Goal: Task Accomplishment & Management: Use online tool/utility

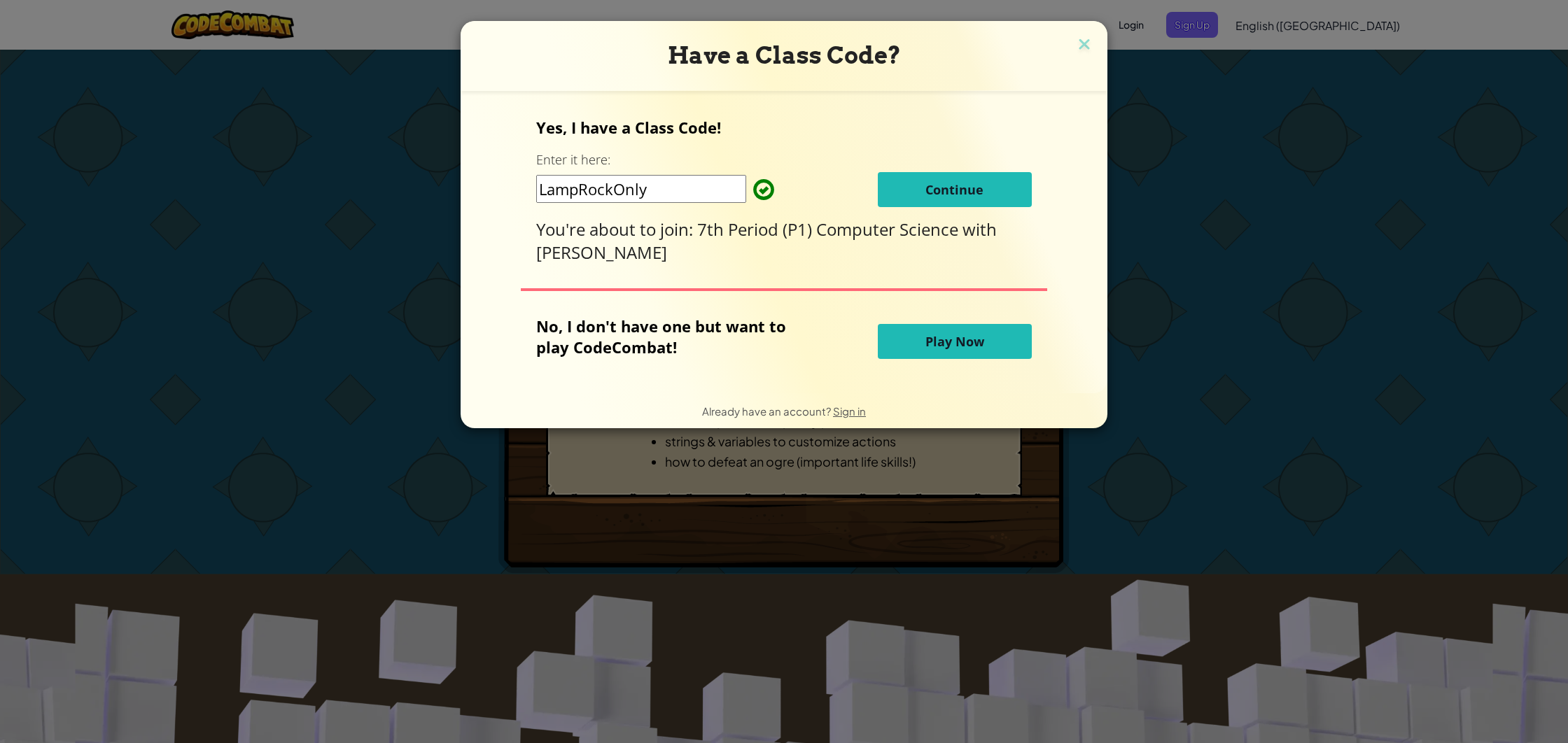
click at [932, 355] on button "Play Now" at bounding box center [954, 341] width 154 height 35
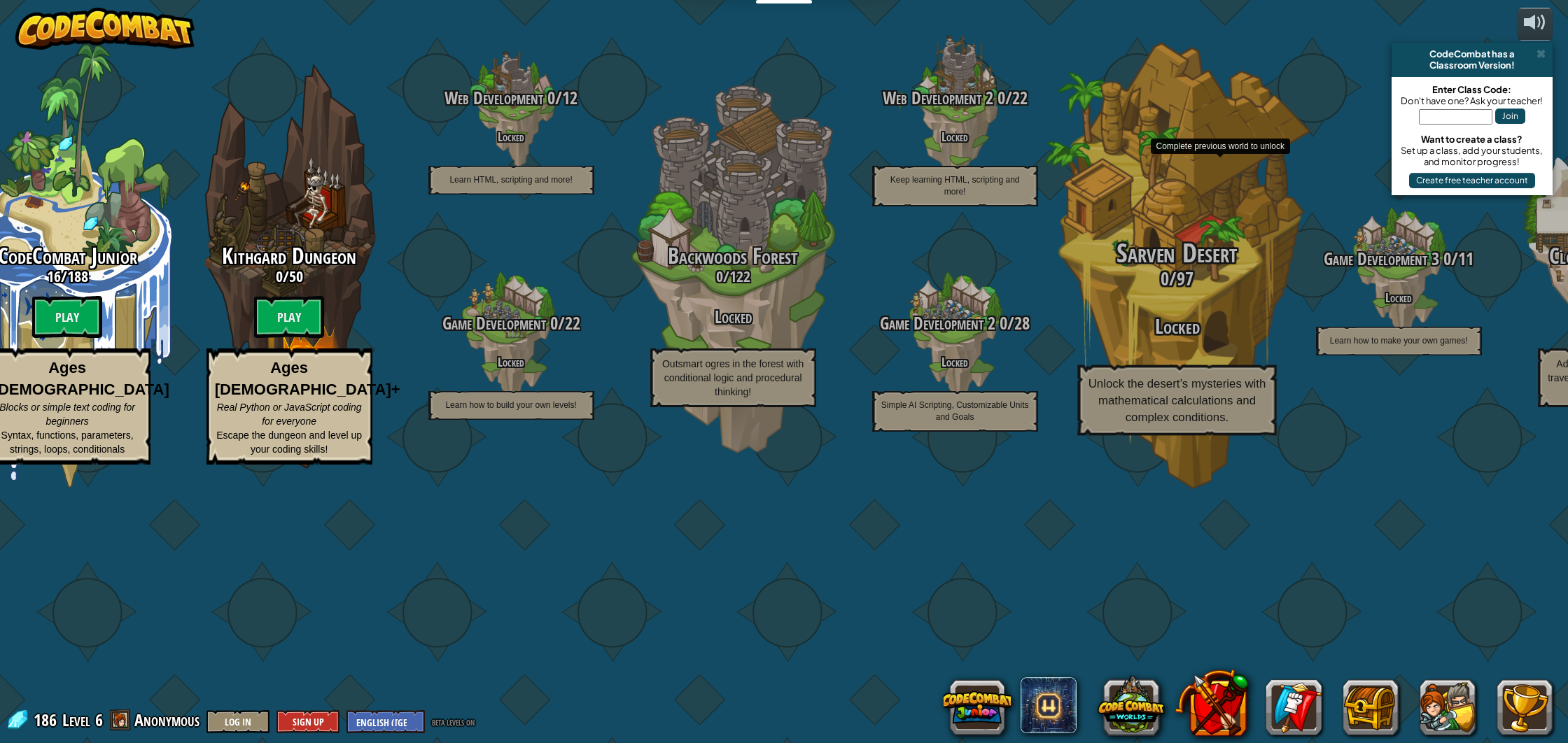
click at [1186, 291] on span "97" at bounding box center [1185, 279] width 16 height 25
click at [1182, 419] on div "Sarven Desert 0 / 97 Locked Unlock the desert’s mysteries with mathematical cal…" at bounding box center [1176, 338] width 266 height 197
click at [1181, 419] on div "Sarven Desert 0 / 97 Locked Unlock the desert’s mysteries with mathematical cal…" at bounding box center [1176, 338] width 266 height 197
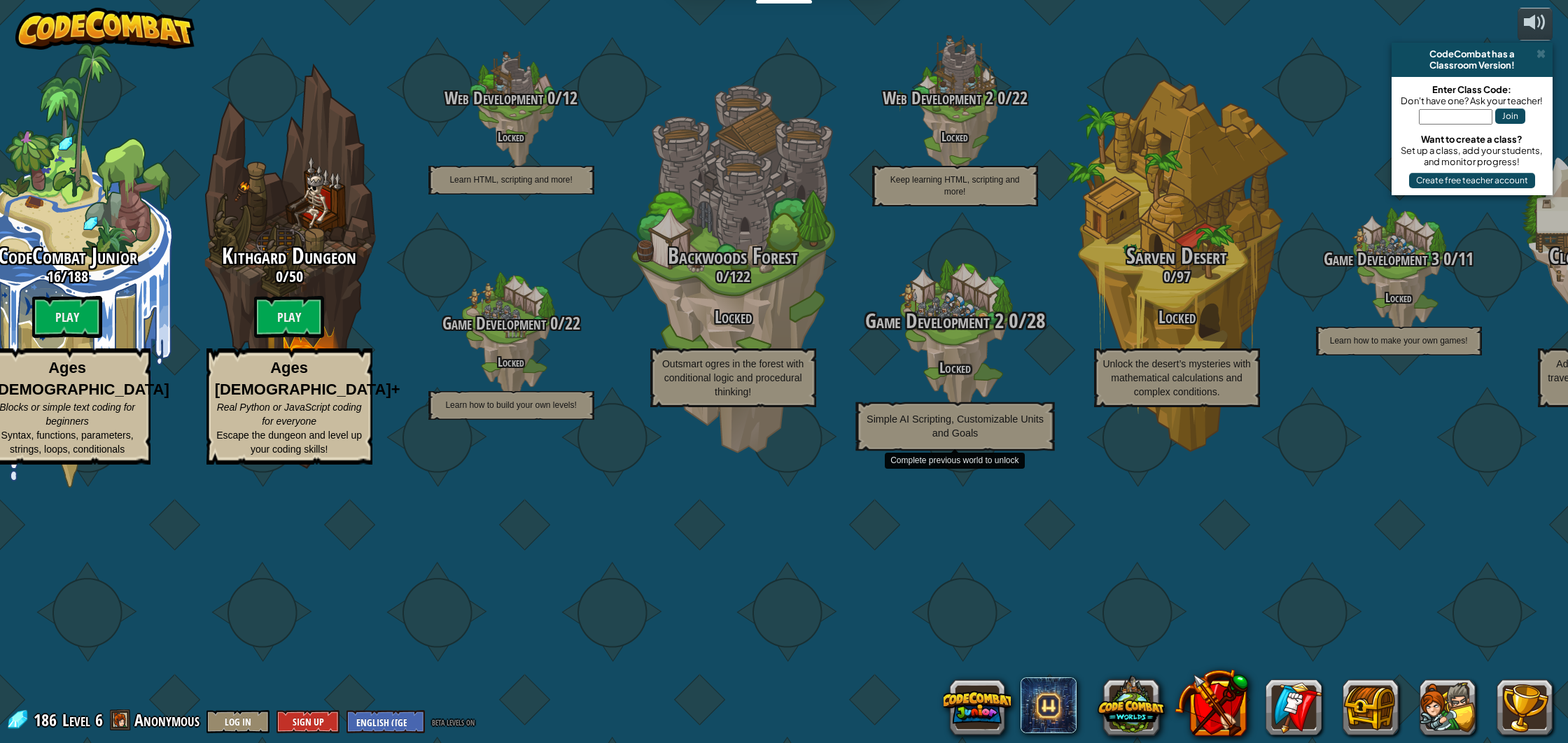
drag, startPoint x: 833, startPoint y: 446, endPoint x: 823, endPoint y: 443, distance: 10.4
click at [833, 446] on div "Game Development 2 0 / 28 Locked Simple AI Scripting, Customizable Units and Go…" at bounding box center [954, 336] width 266 height 266
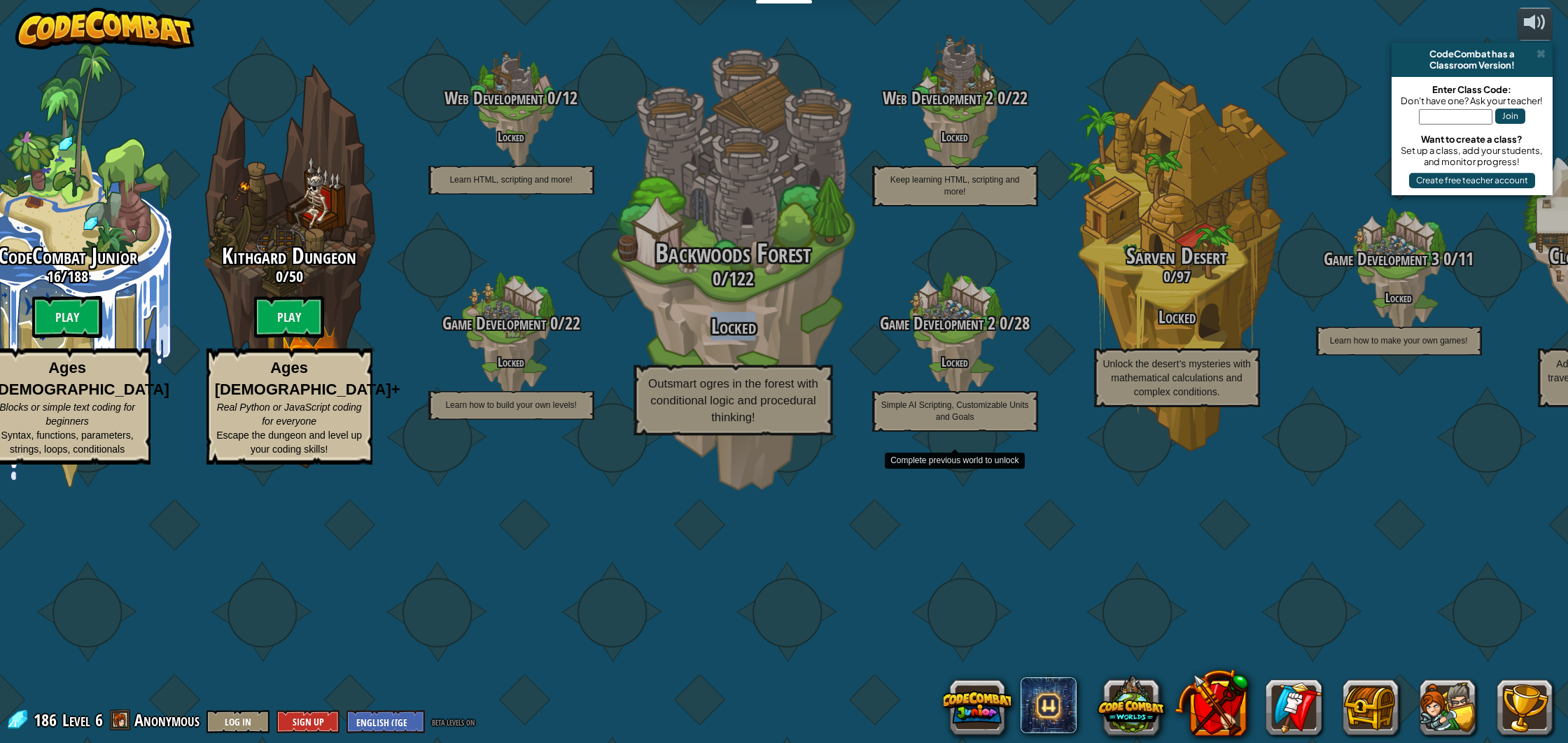
click at [788, 436] on div "Backwoods Forest 0 / 122 Locked Outsmart ogres in the forest with conditional l…" at bounding box center [733, 338] width 266 height 197
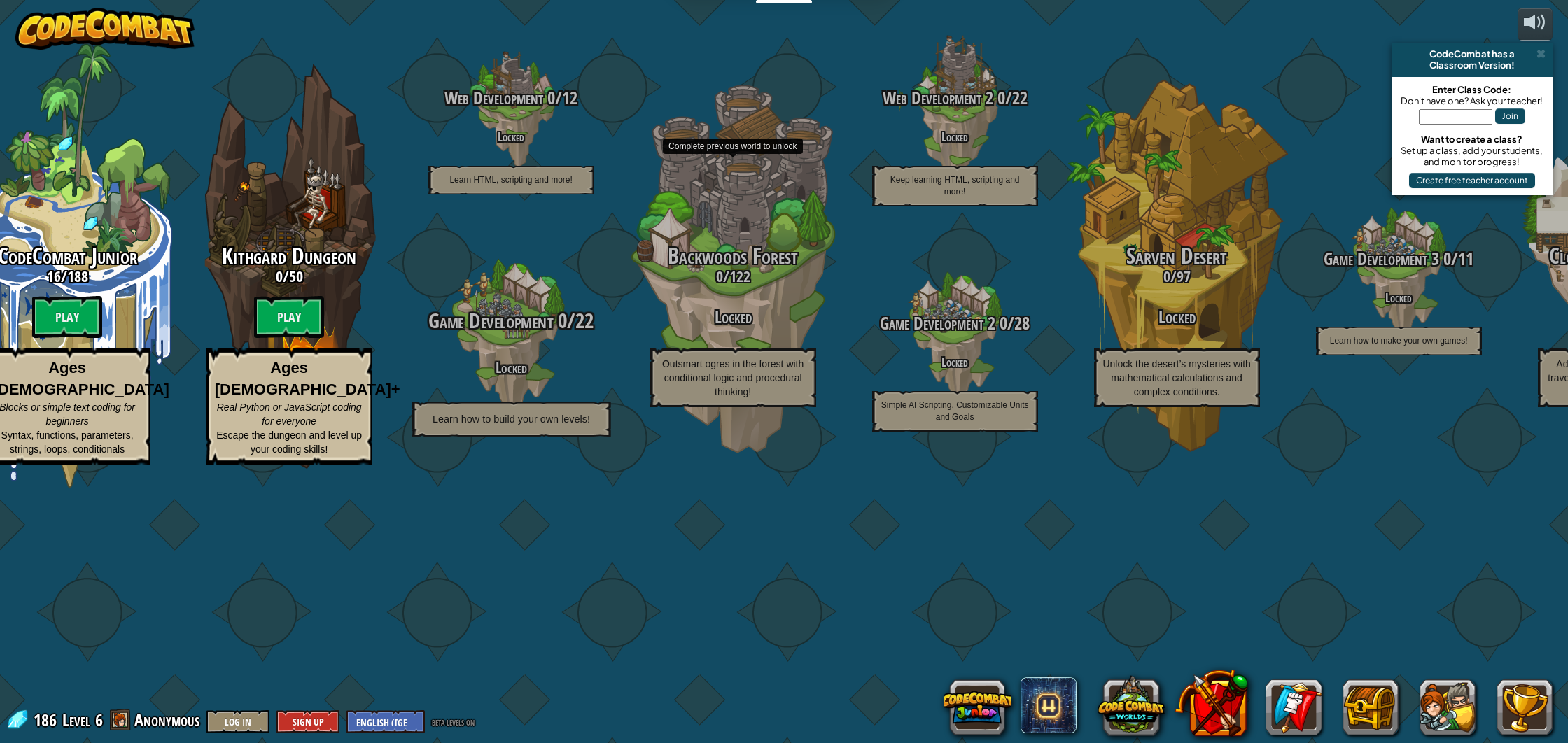
drag, startPoint x: 781, startPoint y: 446, endPoint x: 556, endPoint y: 441, distance: 225.1
click at [753, 327] on h3 "Locked" at bounding box center [733, 317] width 222 height 19
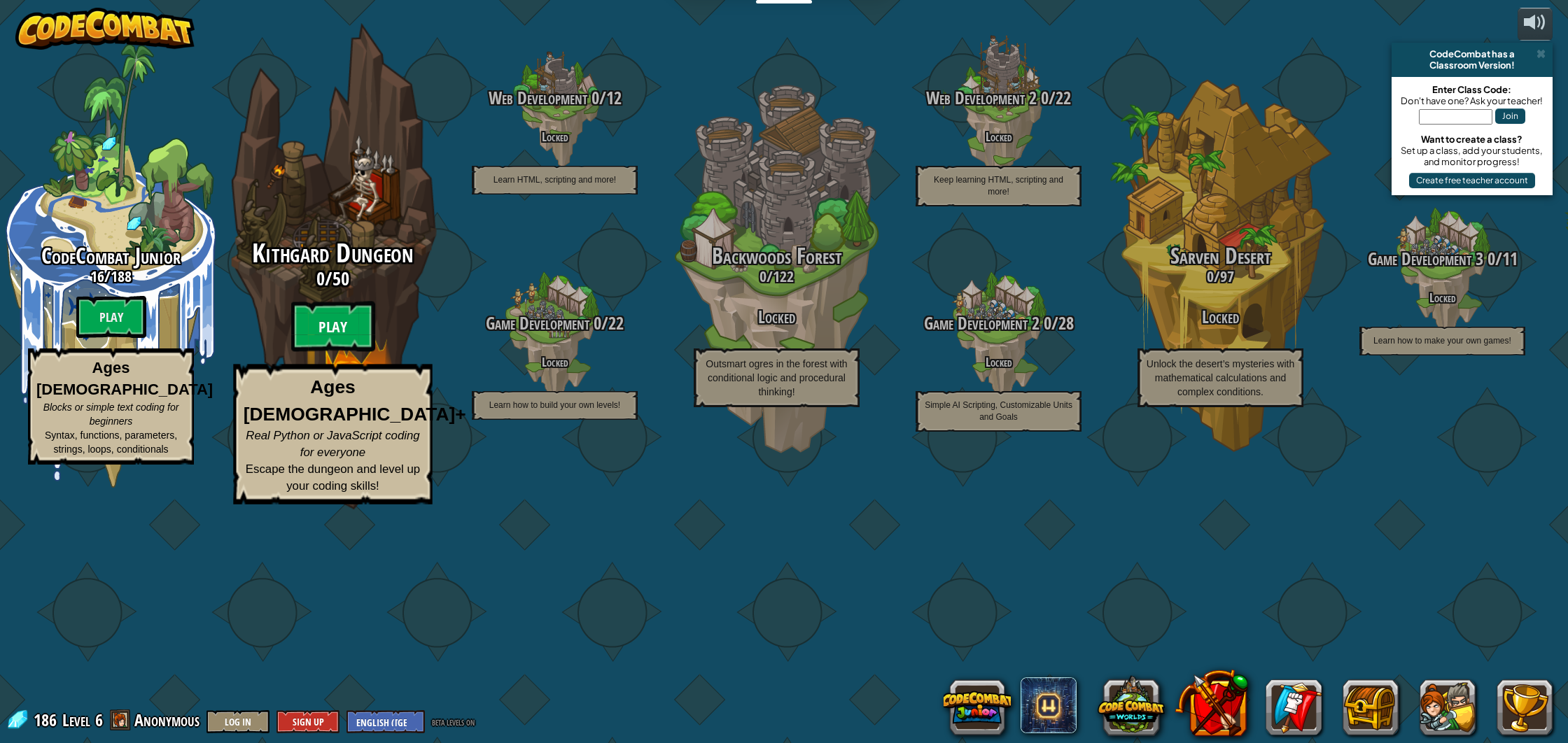
click at [347, 352] on btn "Play" at bounding box center [333, 326] width 84 height 50
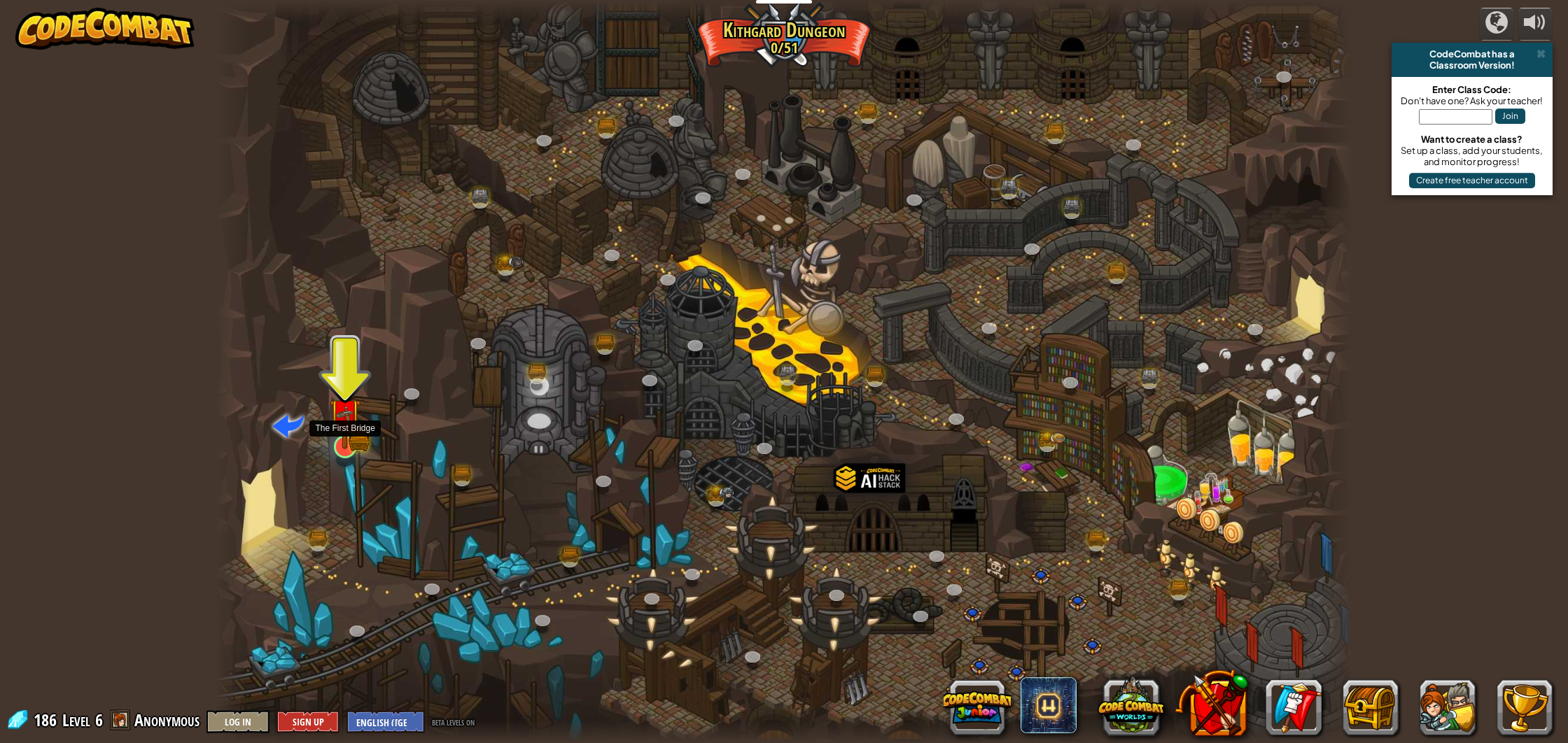
click at [347, 443] on img at bounding box center [344, 414] width 32 height 69
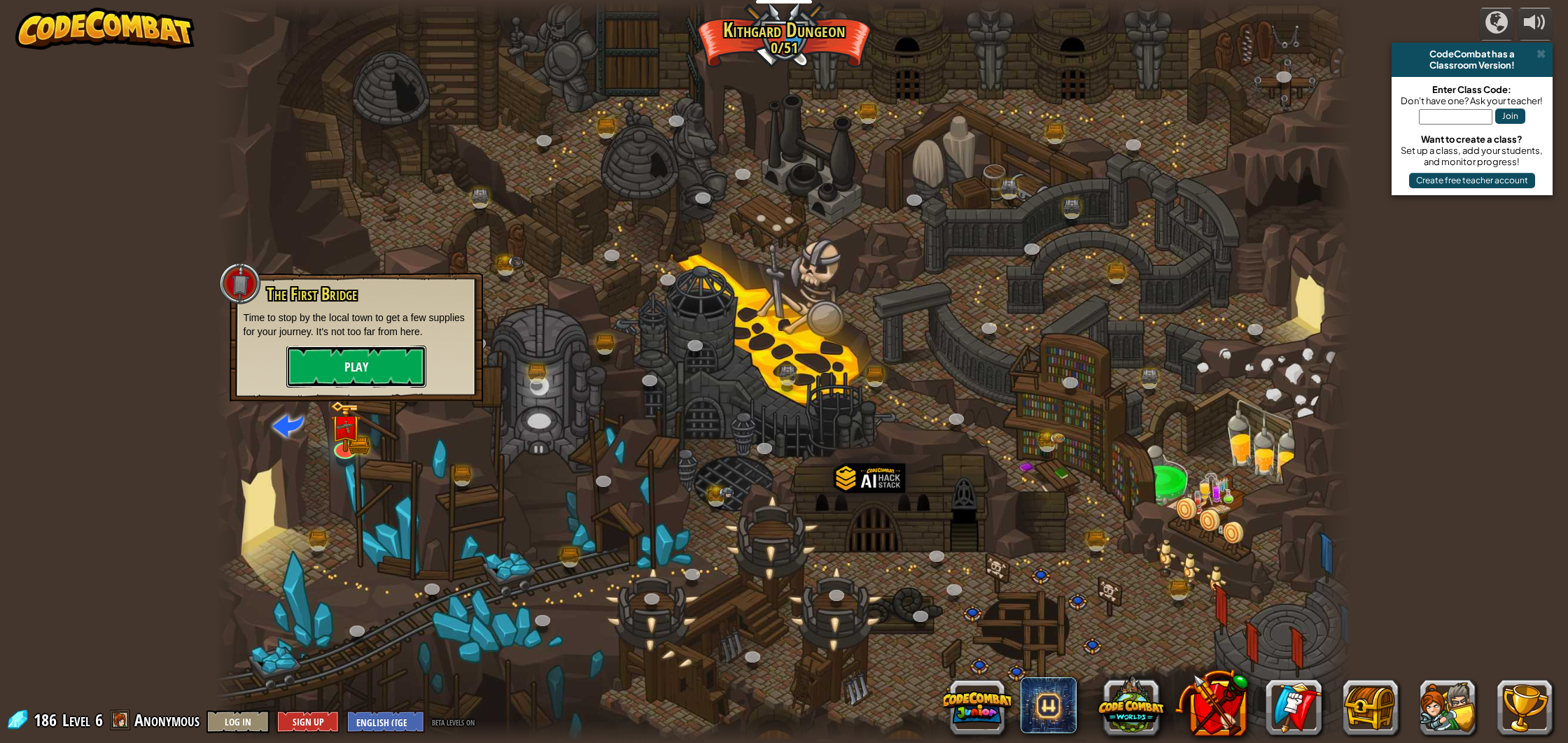
click at [395, 371] on button "Play" at bounding box center [356, 367] width 140 height 42
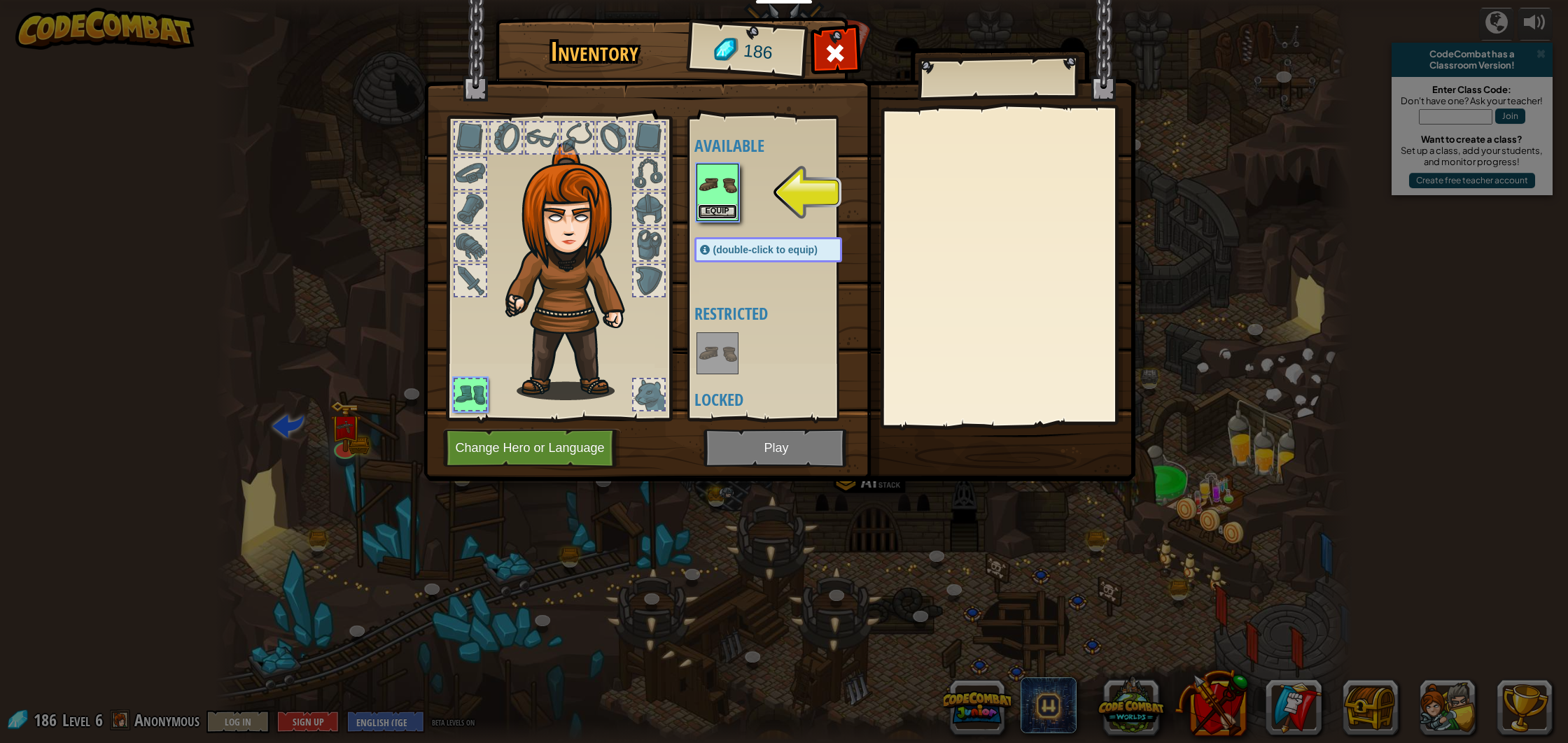
click at [717, 207] on button "Equip" at bounding box center [717, 211] width 39 height 15
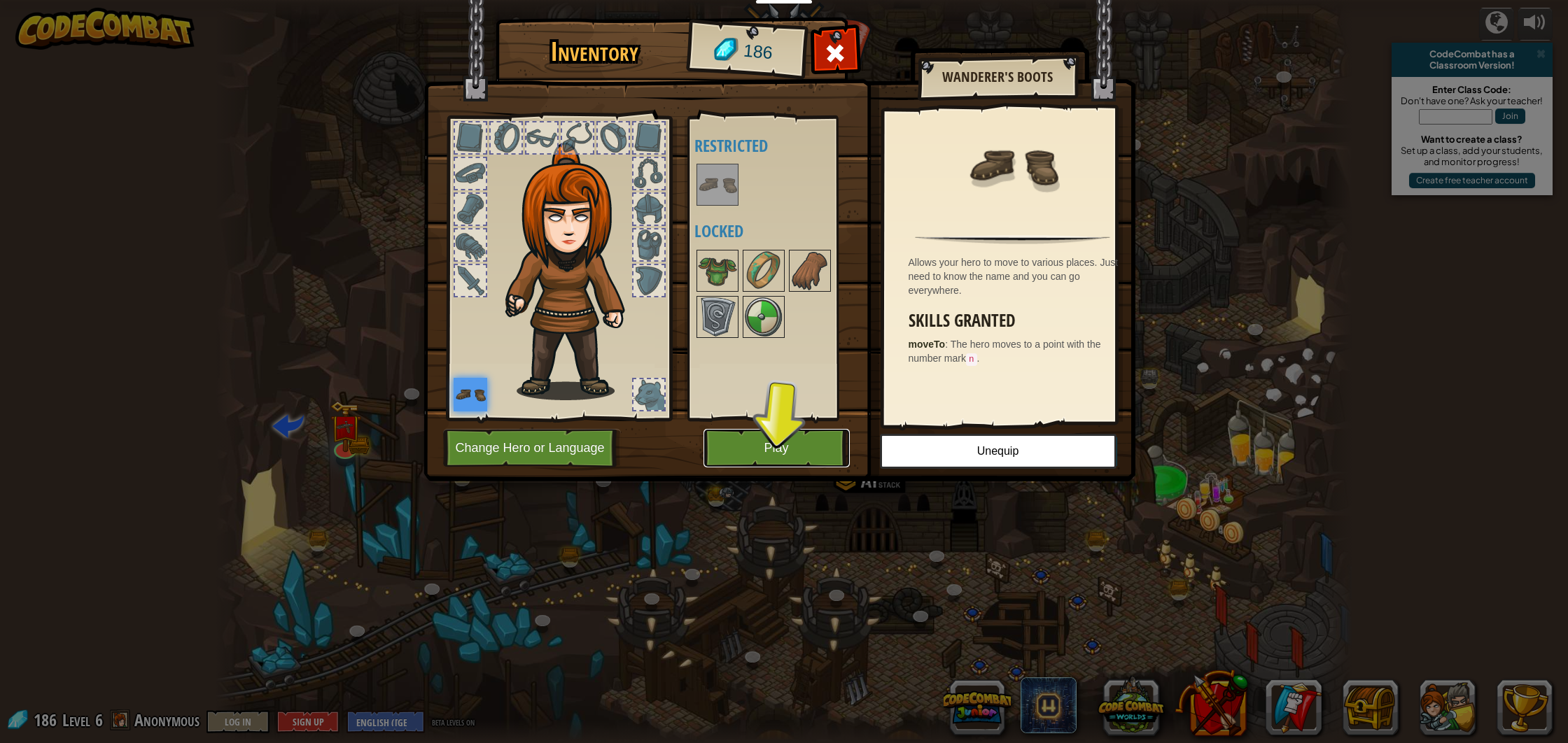
click at [772, 445] on button "Play" at bounding box center [776, 448] width 147 height 38
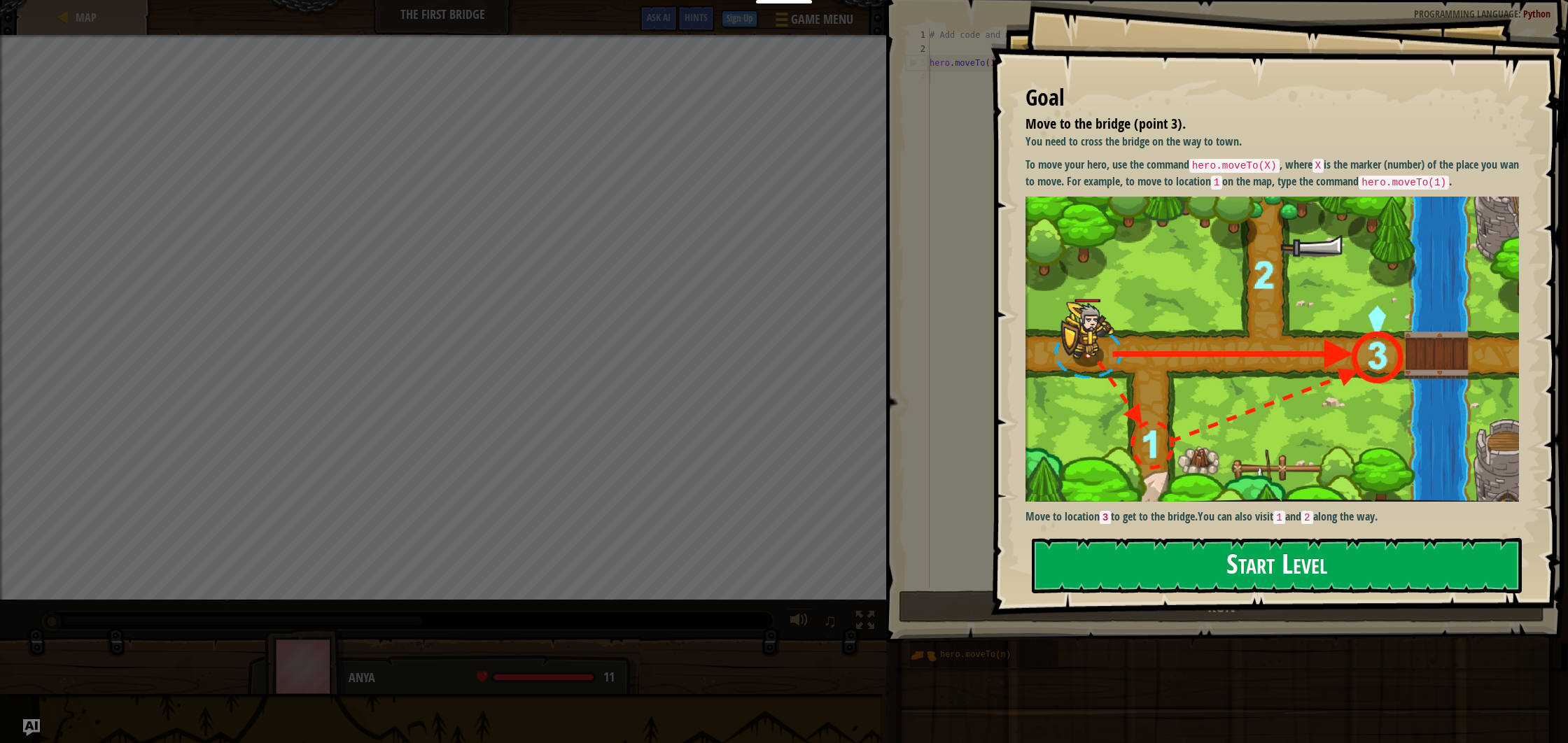
click at [1410, 568] on button "Start Level" at bounding box center [1277, 565] width 490 height 56
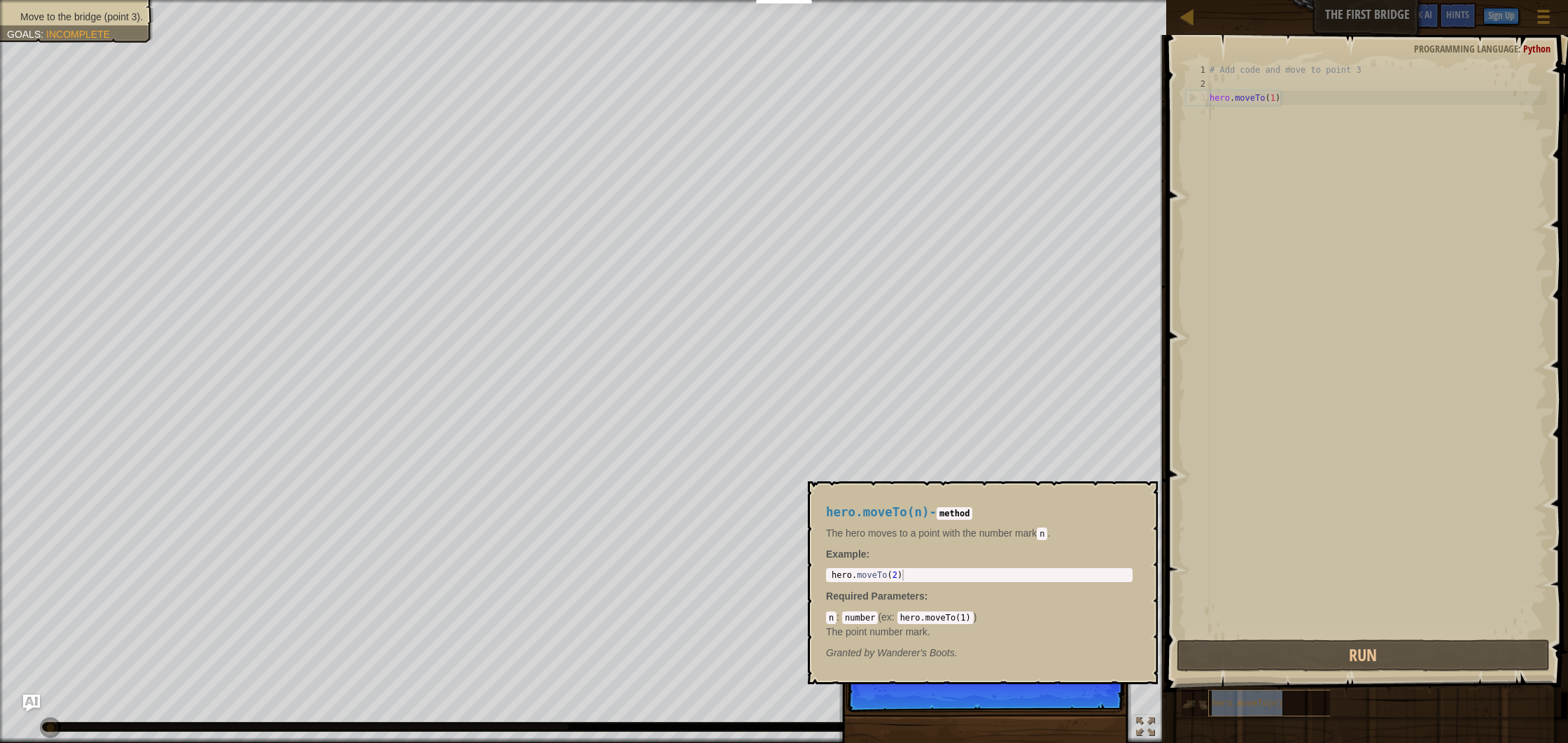
click at [1240, 715] on div "hero.moveTo(n)" at bounding box center [1286, 703] width 157 height 26
click at [851, 618] on code "number" at bounding box center [860, 618] width 36 height 13
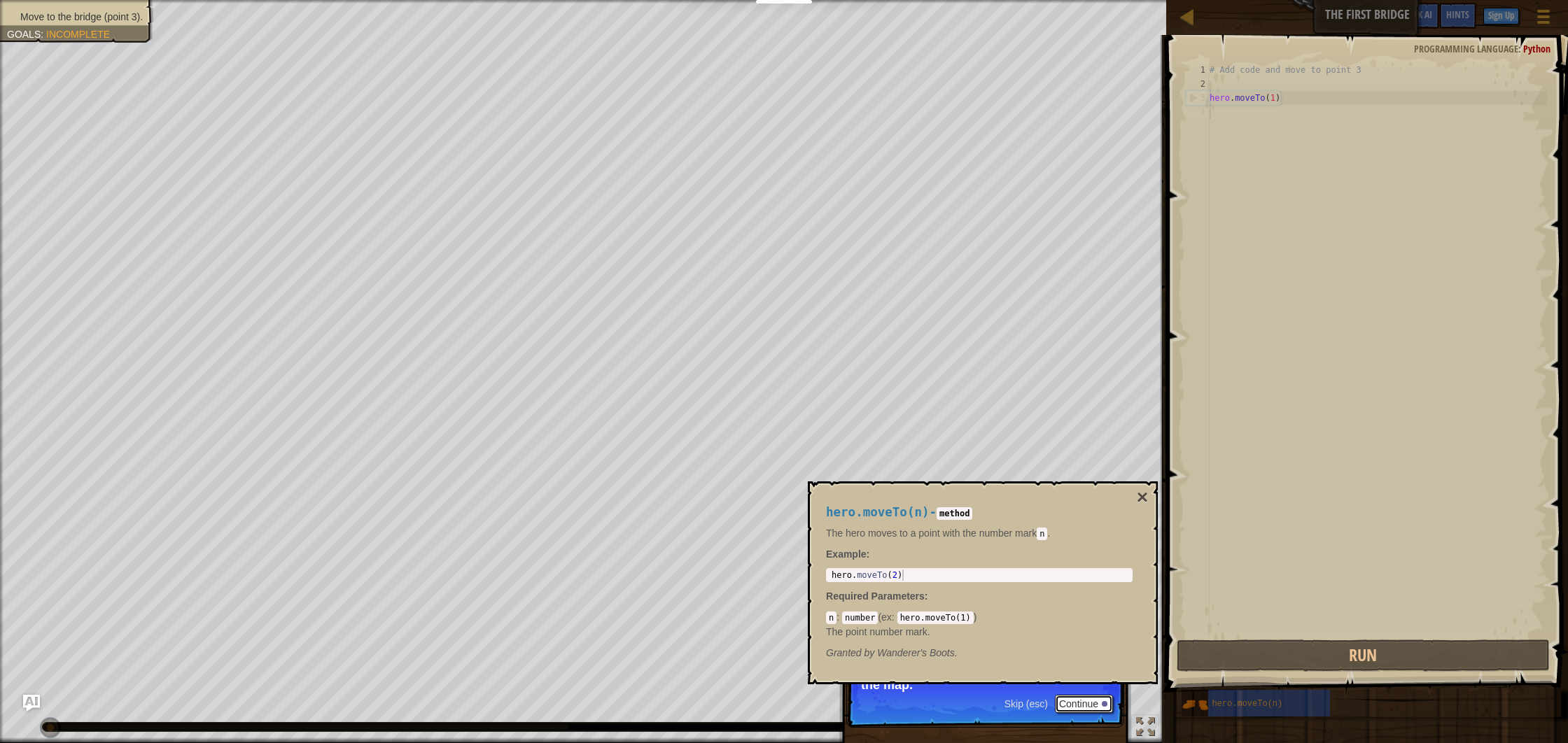
click at [1081, 700] on button "Continue" at bounding box center [1084, 704] width 58 height 18
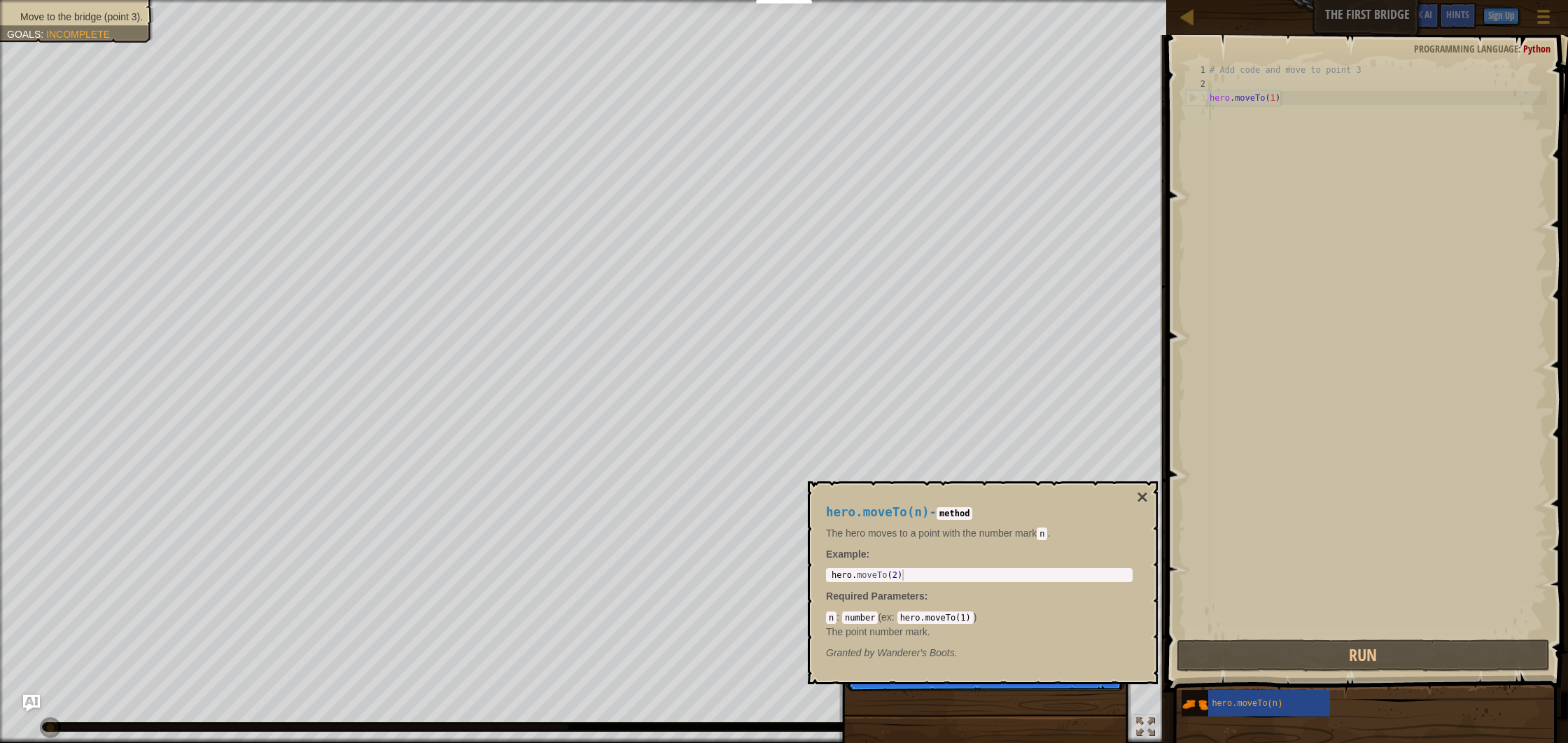
scroll to position [6, 0]
click at [1147, 504] on button "×" at bounding box center [1142, 498] width 11 height 20
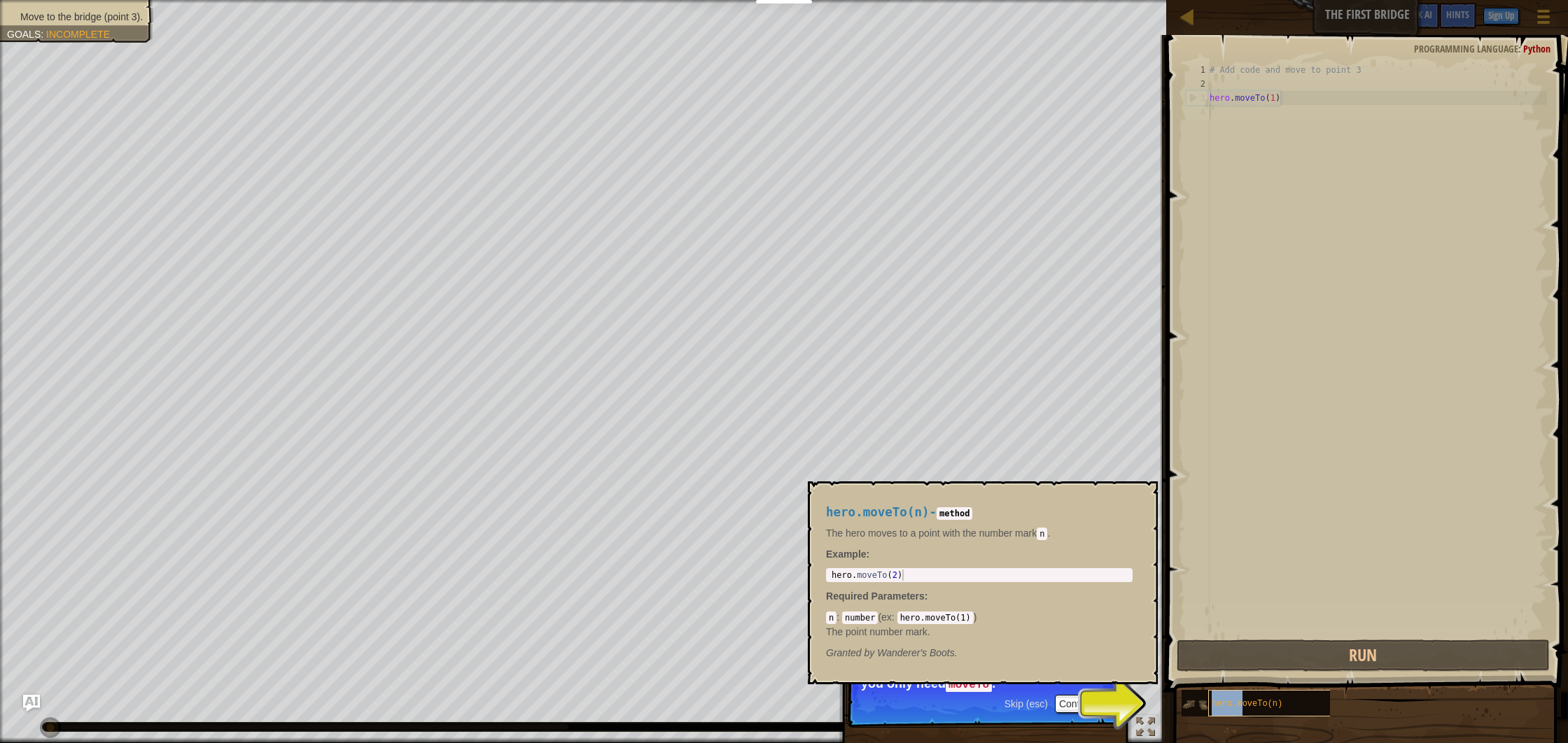
click at [1242, 699] on span "hero.moveTo(n)" at bounding box center [1247, 704] width 71 height 10
click at [1198, 702] on img at bounding box center [1194, 704] width 26 height 26
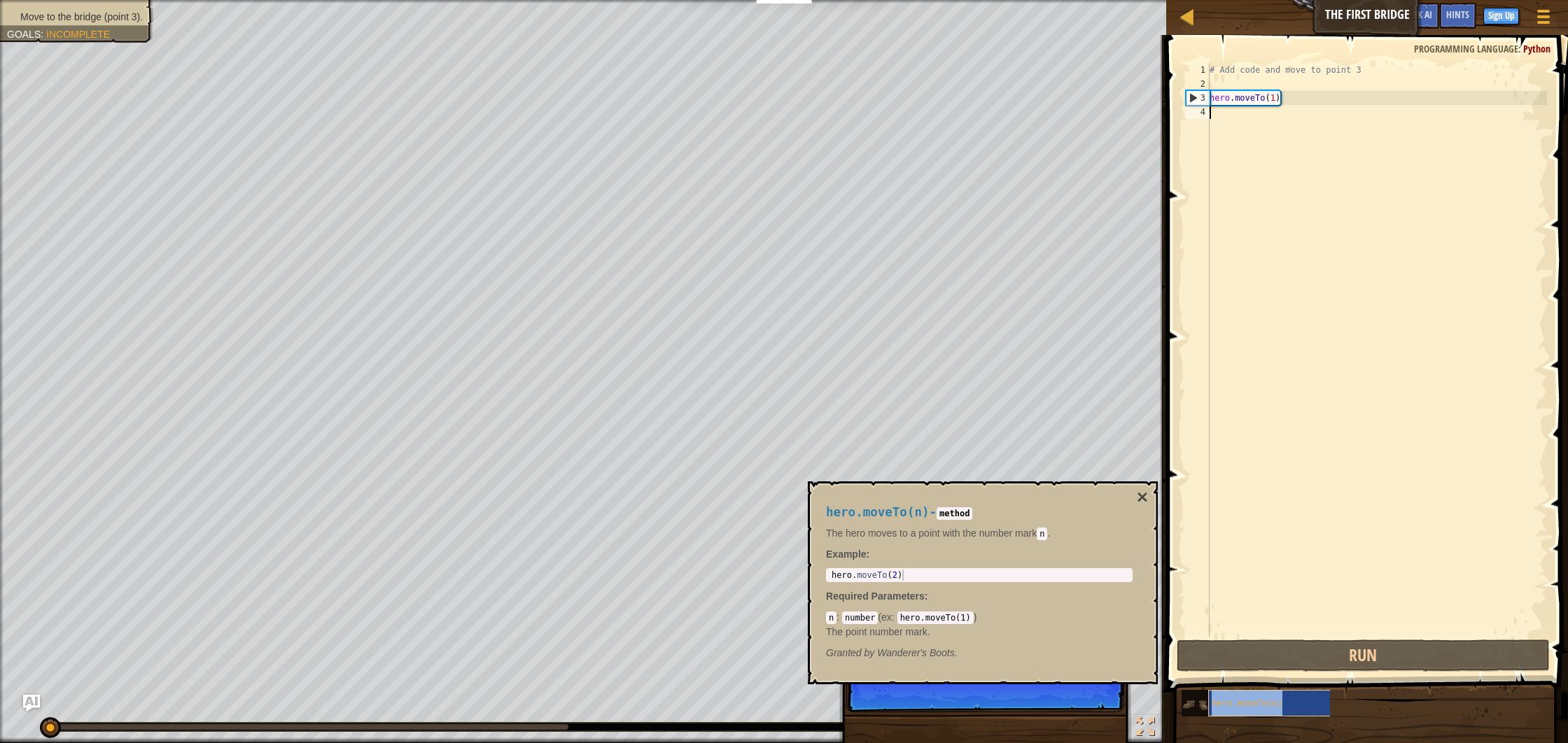
click at [1234, 705] on span "hero.moveTo(n)" at bounding box center [1247, 704] width 71 height 10
click at [1185, 703] on img at bounding box center [1194, 704] width 26 height 26
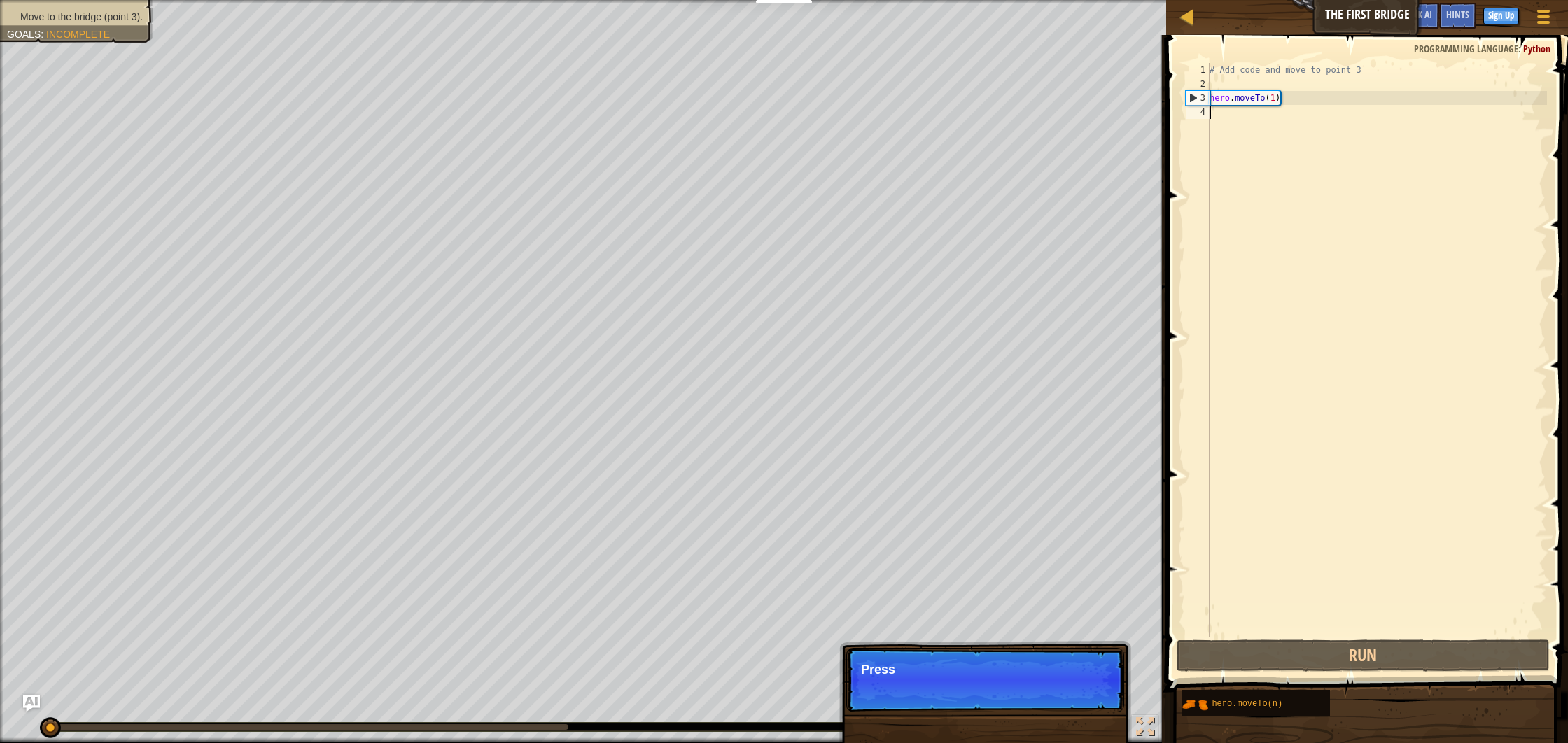
click at [1235, 107] on div "# Add code and move to point 3 hero . moveTo ( 1 )" at bounding box center [1377, 363] width 341 height 602
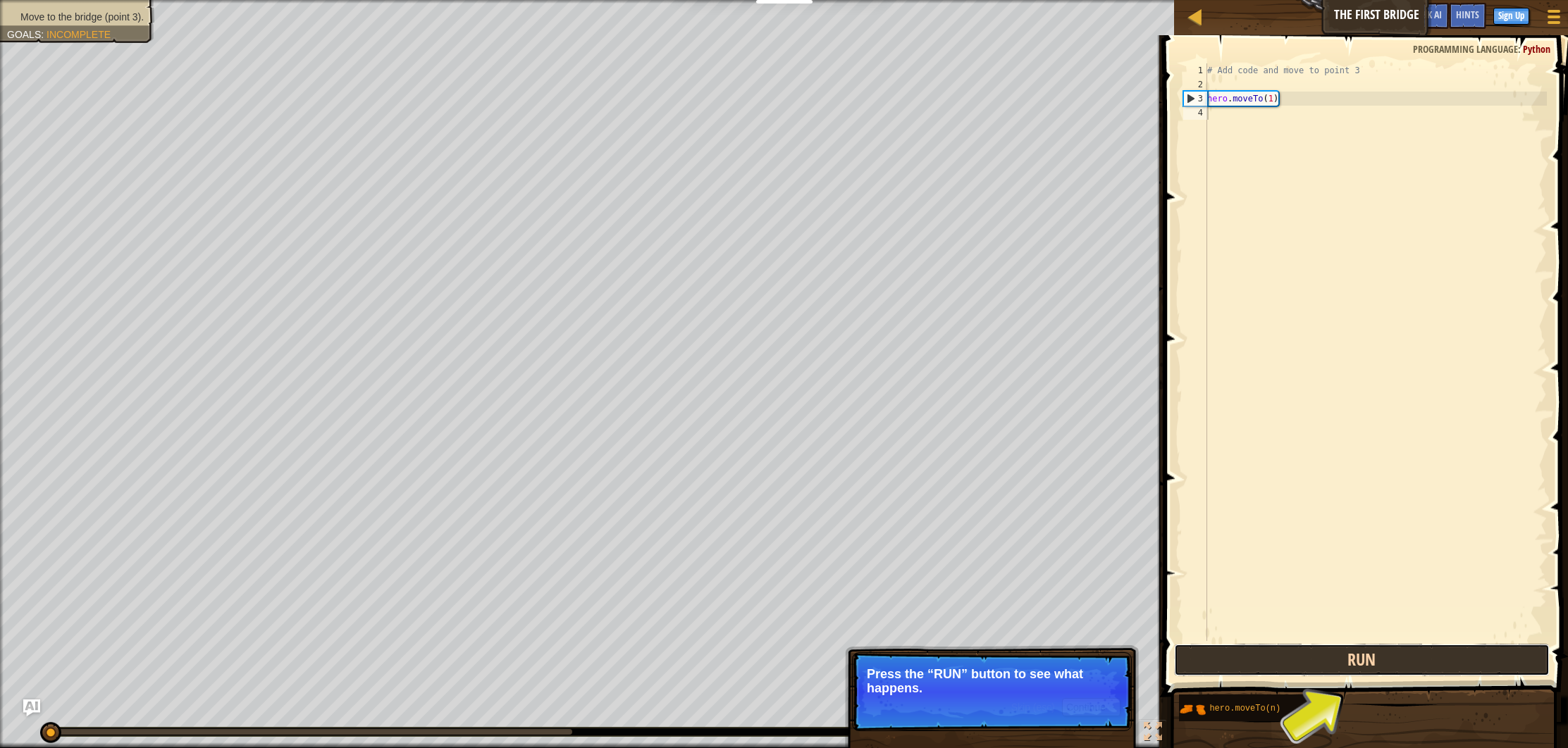
click at [1492, 665] on button "Run" at bounding box center [1362, 659] width 376 height 32
